Goal: Find specific page/section: Find specific page/section

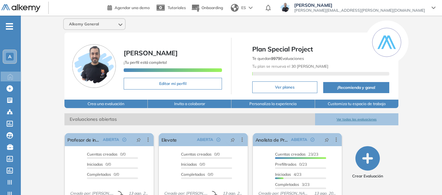
click at [9, 28] on span "-" at bounding box center [9, 25] width 7 height 5
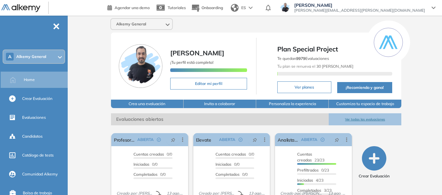
click at [42, 59] on span "Alkemy General" at bounding box center [31, 56] width 30 height 5
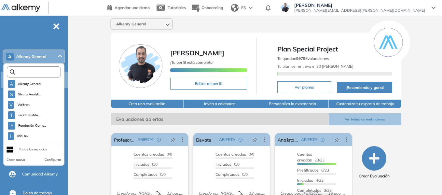
click at [37, 73] on input "text" at bounding box center [35, 72] width 41 height 5
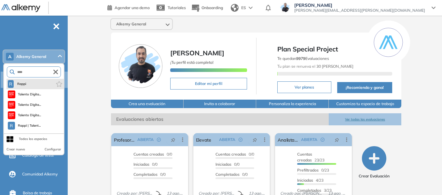
type input "****"
click at [29, 87] on li "R Rappi" at bounding box center [35, 84] width 57 height 10
click at [21, 85] on span "Rappi" at bounding box center [21, 83] width 11 height 5
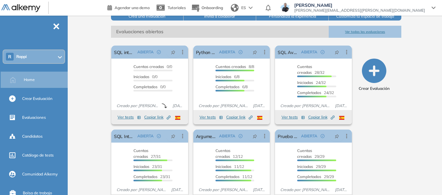
scroll to position [109, 0]
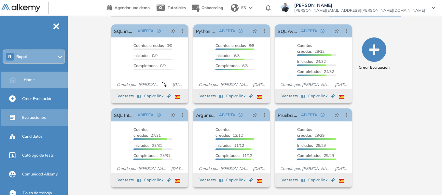
click at [39, 116] on span "Evaluaciones" at bounding box center [34, 118] width 24 height 6
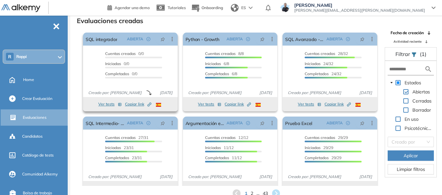
scroll to position [12, 0]
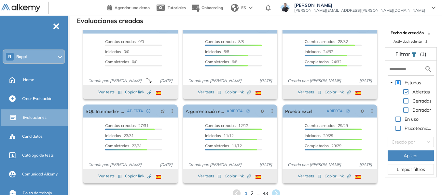
click at [252, 192] on span "2" at bounding box center [251, 193] width 3 height 7
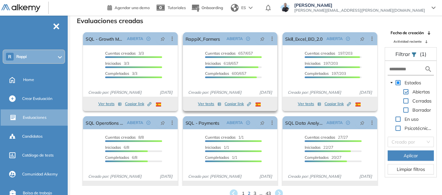
click at [211, 103] on button "Ver tests" at bounding box center [209, 104] width 23 height 8
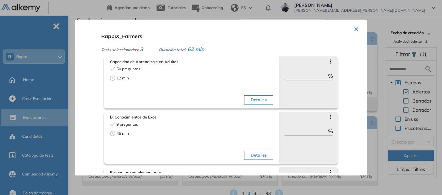
scroll to position [0, 0]
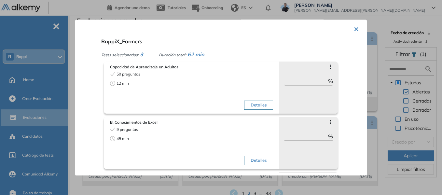
click at [355, 26] on button "×" at bounding box center [356, 28] width 5 height 13
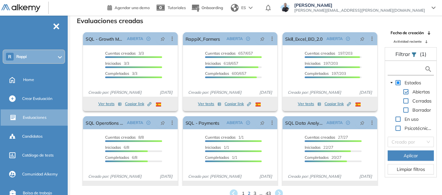
click at [401, 70] on input "text" at bounding box center [406, 69] width 35 height 7
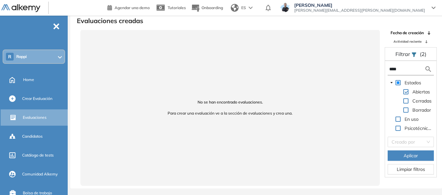
click at [401, 70] on input "****" at bounding box center [406, 69] width 35 height 7
type input "****"
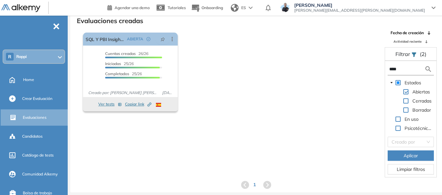
drag, startPoint x: 400, startPoint y: 68, endPoint x: 381, endPoint y: 68, distance: 19.2
click at [381, 68] on div "Fecha de creación Actividad reciente Filtrar (2) **** Estados Abiertas Cerradas…" at bounding box center [411, 103] width 62 height 147
click at [31, 56] on div "R Rappi" at bounding box center [33, 56] width 61 height 13
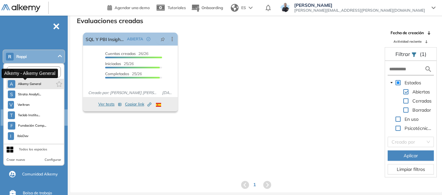
click at [37, 86] on span "Alkemy General" at bounding box center [29, 83] width 23 height 5
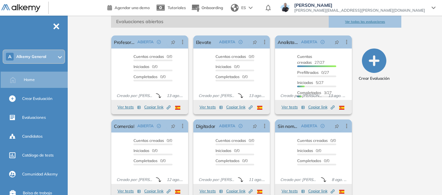
scroll to position [109, 0]
